Goal: Go to known website: Access a specific website the user already knows

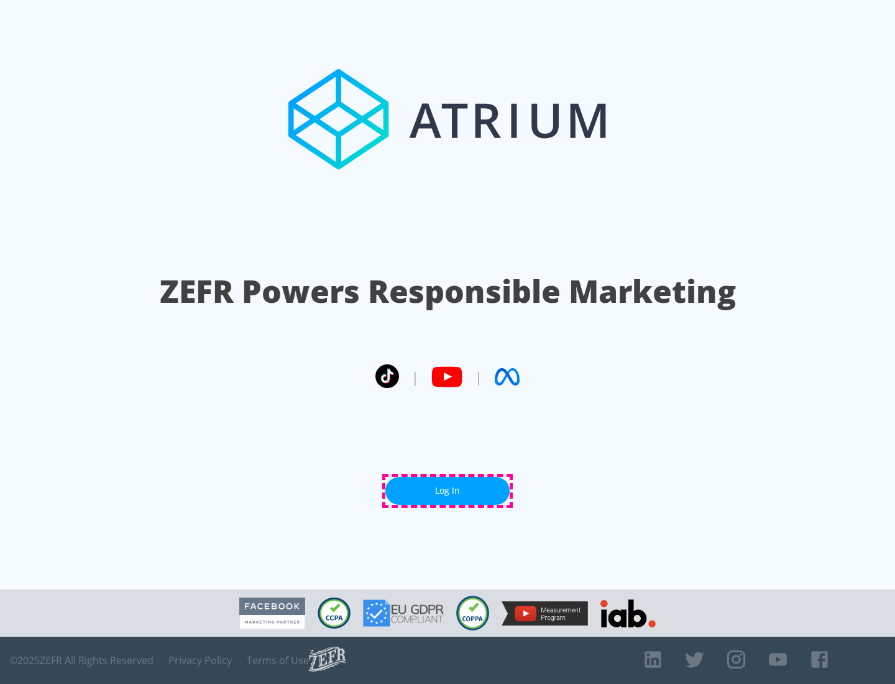
click at [448, 490] on link "Log In" at bounding box center [447, 491] width 124 height 28
